Goal: Task Accomplishment & Management: Use online tool/utility

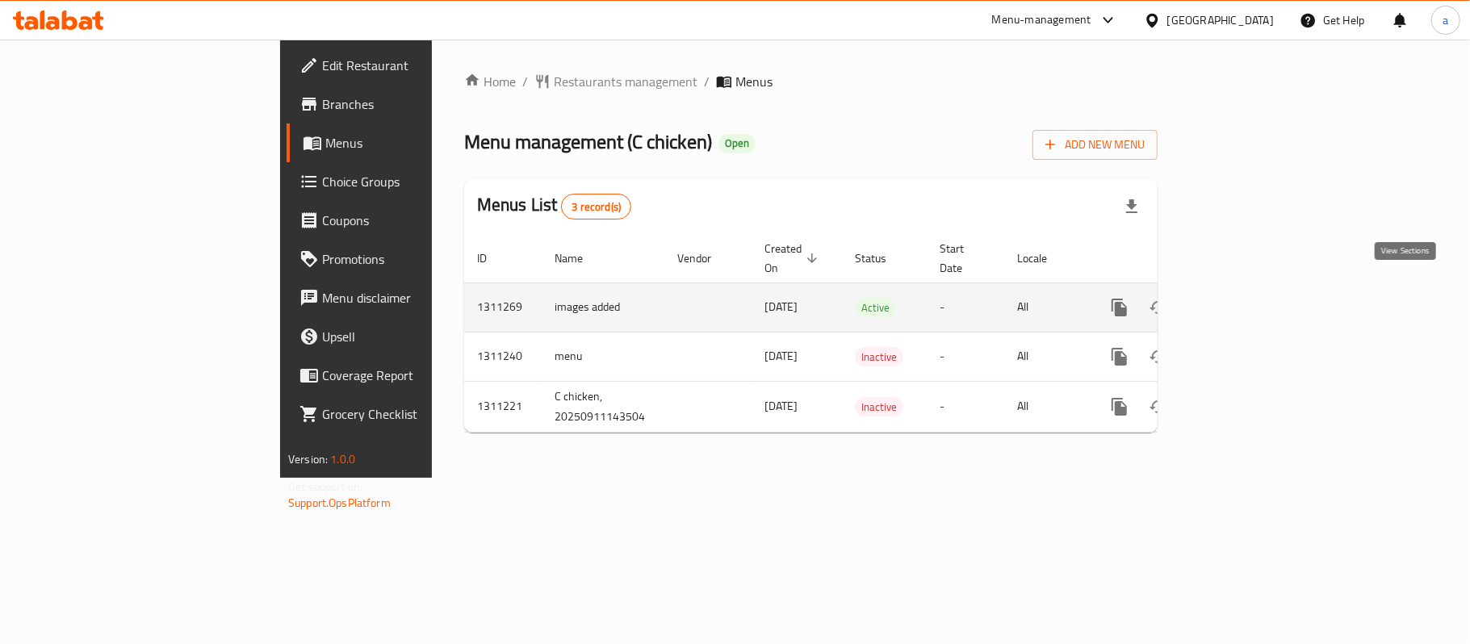
click at [1245, 298] on icon "enhanced table" at bounding box center [1235, 307] width 19 height 19
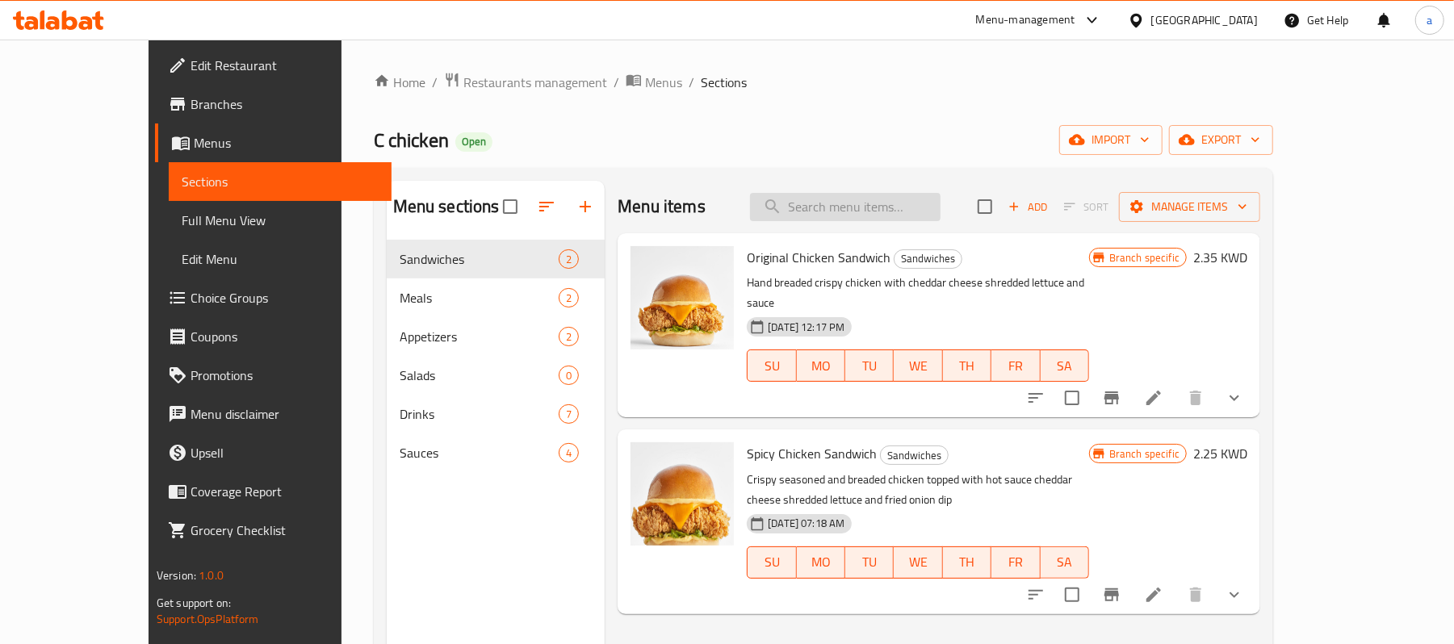
click at [927, 203] on input "search" at bounding box center [845, 207] width 190 height 28
paste input "Spicy Chicken Sandwich"
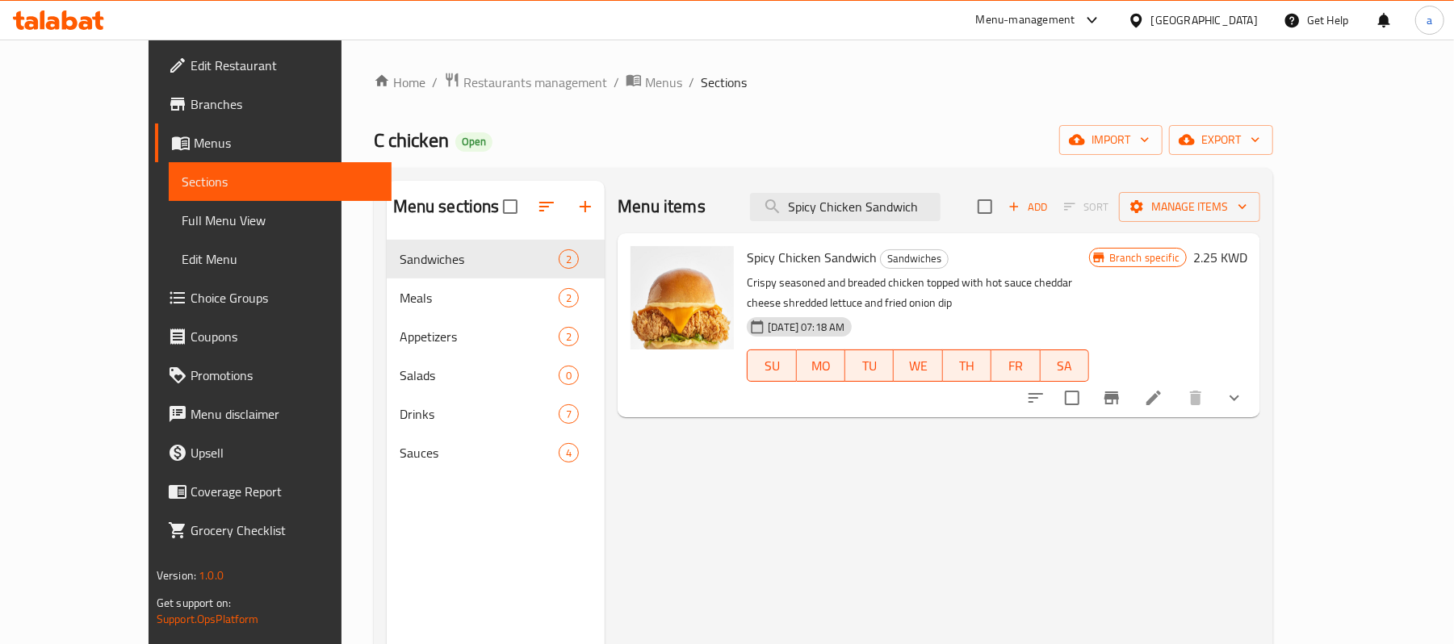
type input "Spicy Chicken Sandwich"
click at [795, 269] on span "Spicy Chicken Sandwich" at bounding box center [812, 257] width 130 height 24
